Goal: Navigation & Orientation: Find specific page/section

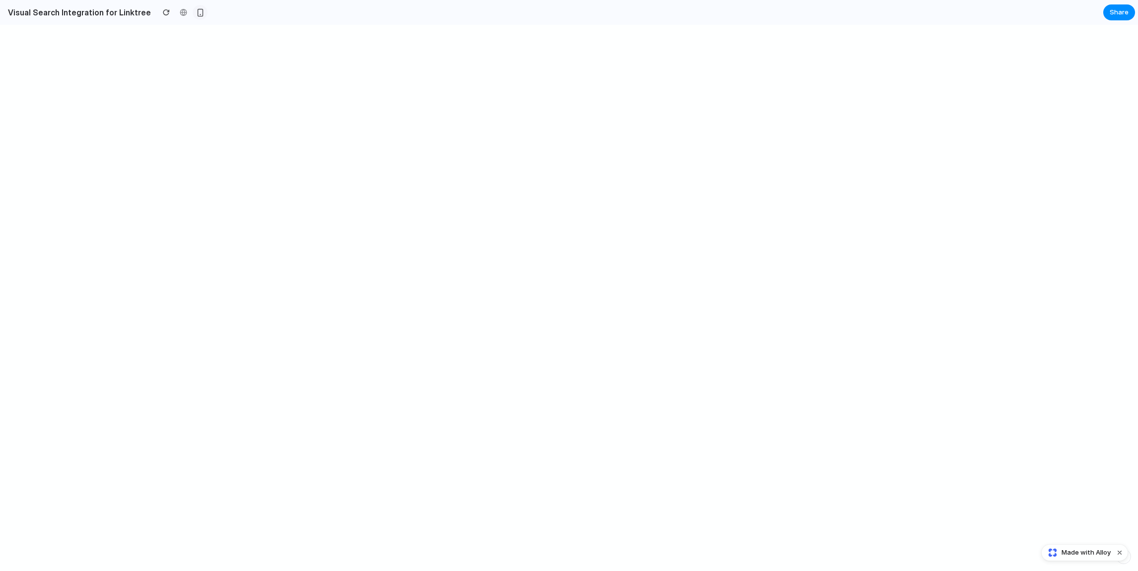
click at [196, 14] on div "button" at bounding box center [200, 12] width 8 height 8
click at [193, 14] on button "button" at bounding box center [200, 12] width 15 height 15
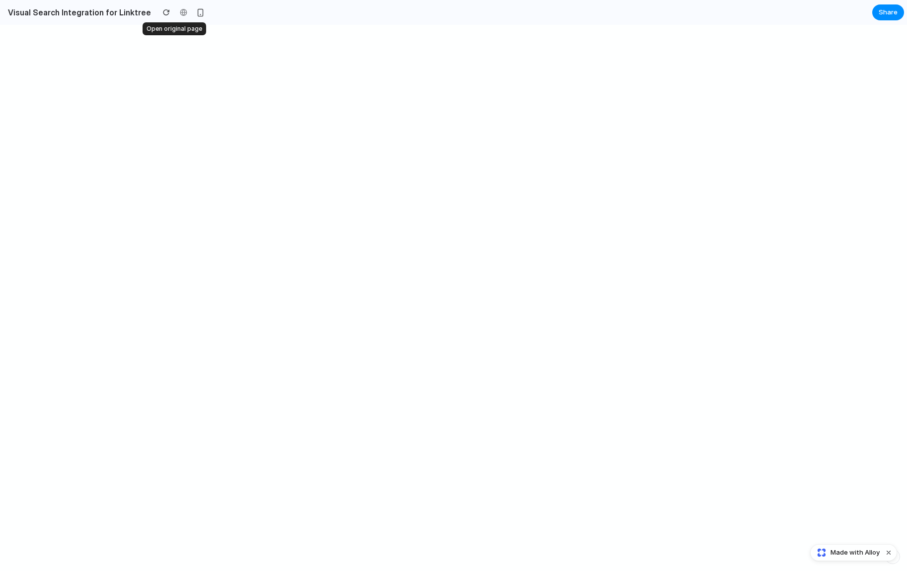
click at [176, 14] on div at bounding box center [183, 12] width 15 height 15
